Goal: Information Seeking & Learning: Learn about a topic

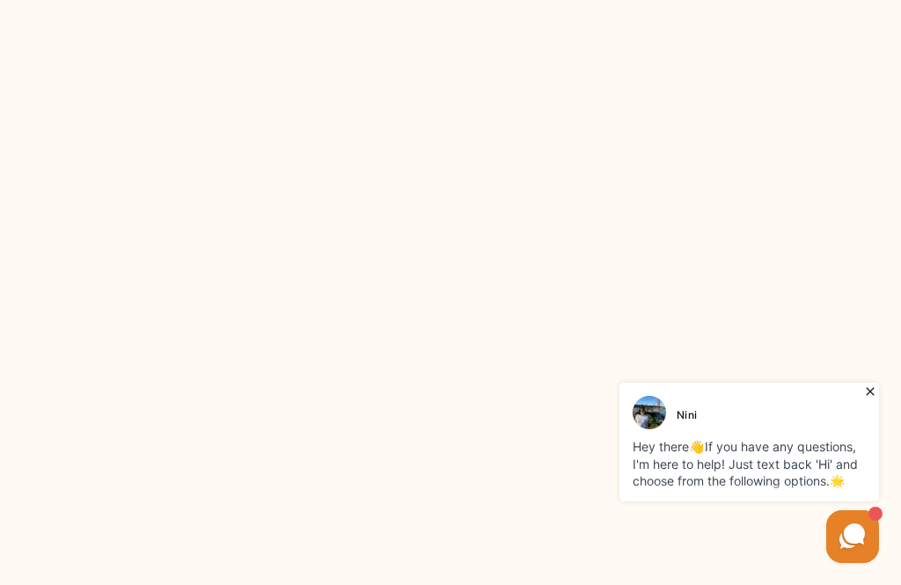
click at [877, 386] on icon at bounding box center [870, 392] width 18 height 18
